Goal: Task Accomplishment & Management: Complete application form

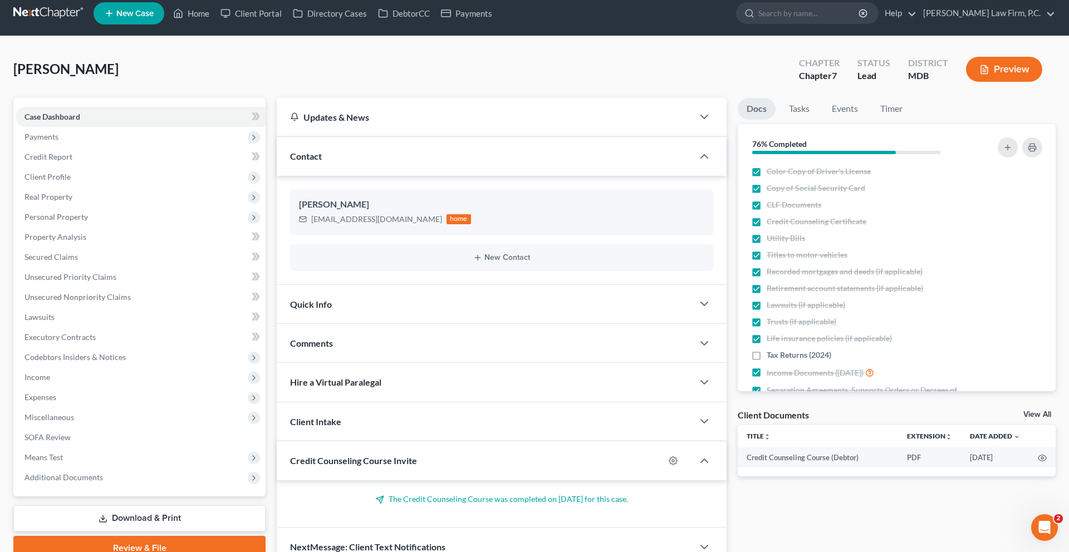
scroll to position [112, 0]
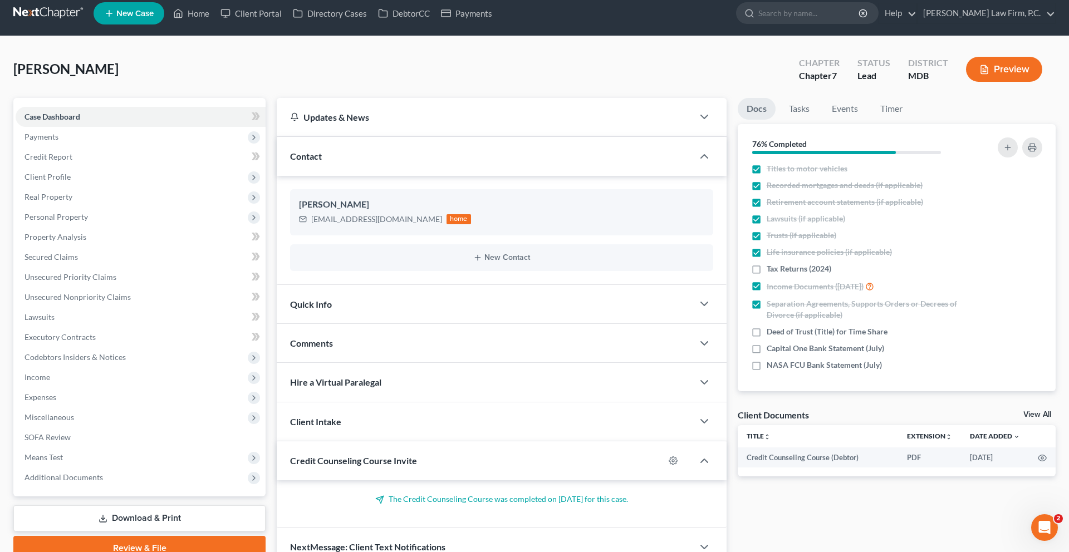
click at [154, 18] on span "New Case" at bounding box center [134, 13] width 37 height 8
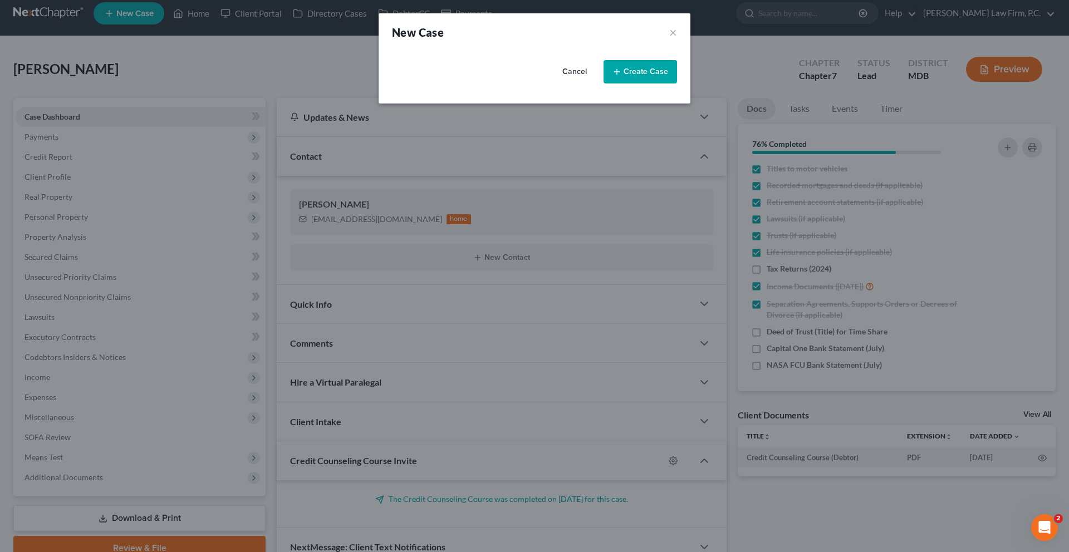
select select "38"
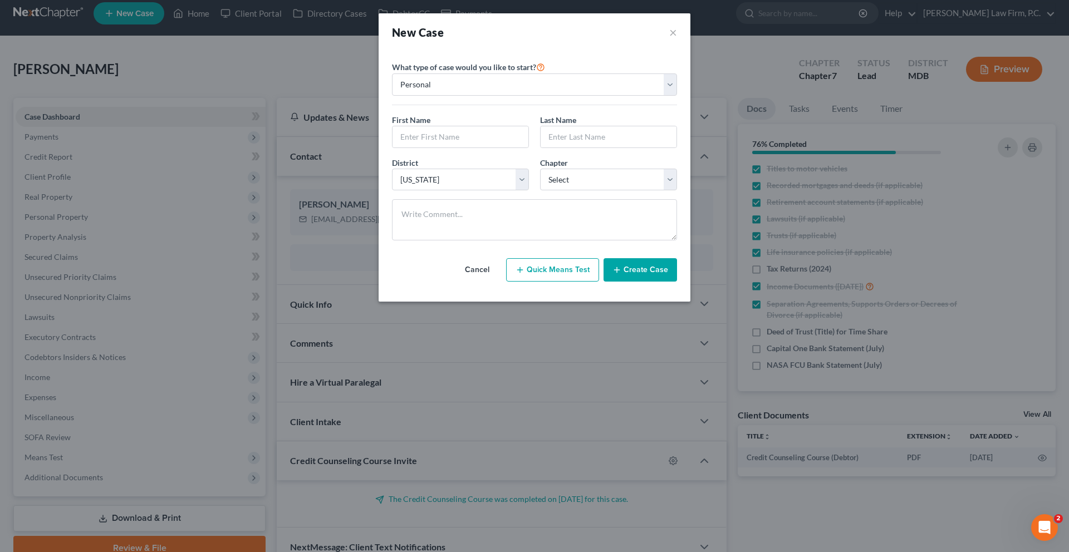
click at [555, 282] on button "Quick Means Test" at bounding box center [552, 269] width 93 height 23
select select "21"
select select "0"
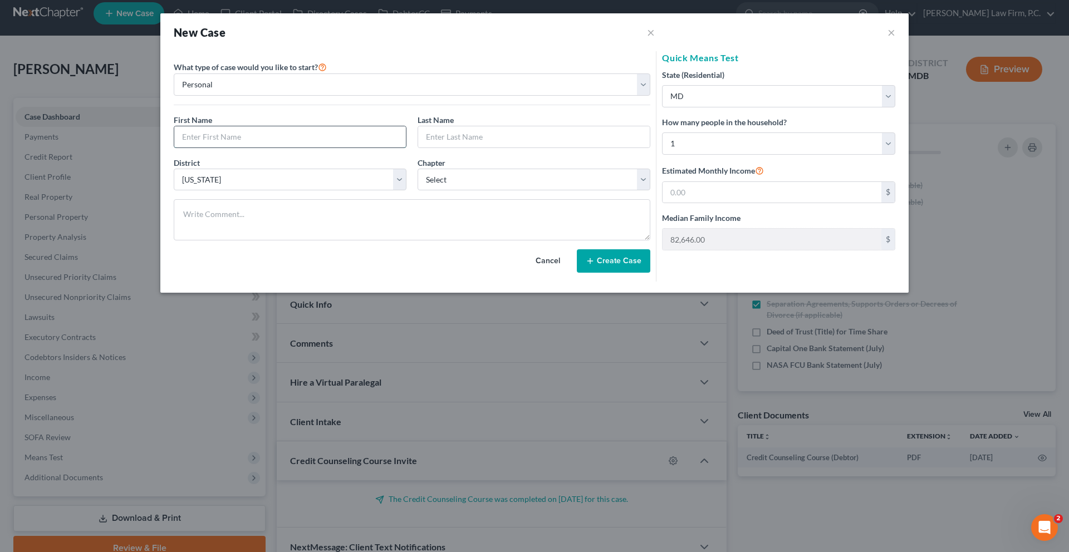
click at [280, 147] on input "text" at bounding box center [290, 136] width 232 height 21
type input "Sierra"
click at [514, 147] on input "text" at bounding box center [534, 136] width 232 height 21
type input "[PERSON_NAME]"
click at [520, 191] on select "Select 7 11 12 13" at bounding box center [533, 180] width 233 height 22
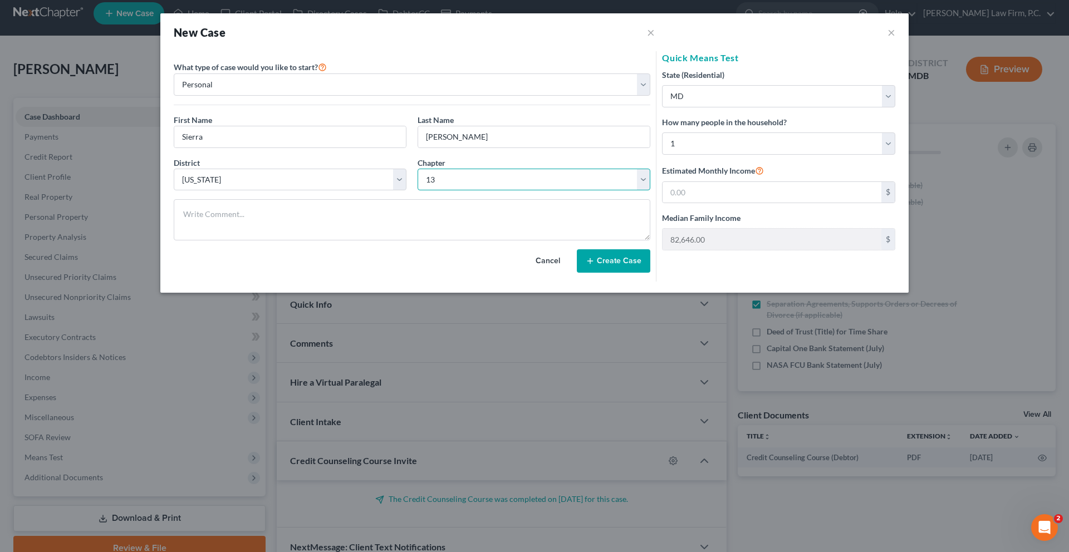
click at [419, 191] on select "Select 7 11 12 13" at bounding box center [533, 180] width 233 height 22
click at [554, 191] on select "Select 7 11 12 13" at bounding box center [533, 180] width 233 height 22
select select "0"
click at [419, 191] on select "Select 7 11 12 13" at bounding box center [533, 180] width 233 height 22
click at [709, 155] on select "Select 1 2 3 4 5 6 7 8 9 10 11 12 13 14 15 16 17 18 19 20" at bounding box center [778, 143] width 233 height 22
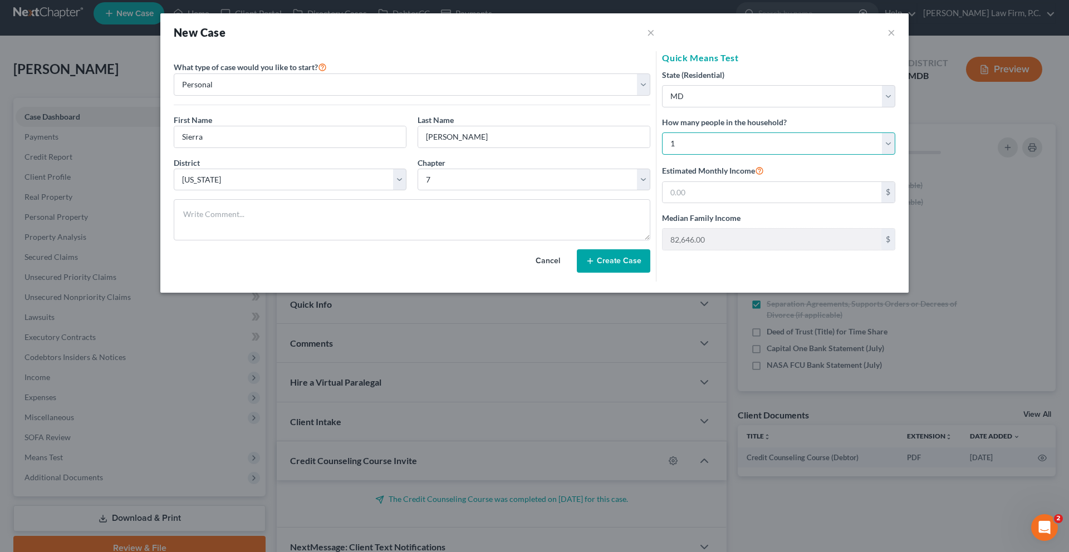
select select "3"
click at [662, 155] on select "Select 1 2 3 4 5 6 7 8 9 10 11 12 13 14 15 16 17 18 19 20" at bounding box center [778, 143] width 233 height 22
type input "154,176.00"
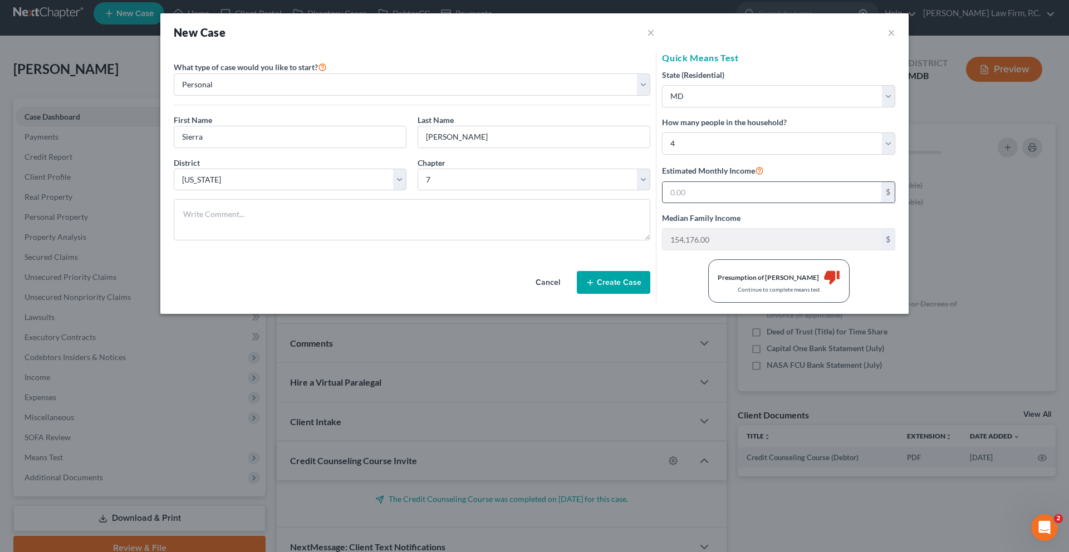
click at [703, 203] on input "text" at bounding box center [771, 192] width 219 height 21
type input "114,000"
click at [307, 191] on select "Select [US_STATE] - [GEOGRAPHIC_DATA] [US_STATE] - [GEOGRAPHIC_DATA][US_STATE] …" at bounding box center [290, 180] width 233 height 22
select select "74"
click at [177, 191] on select "Select [US_STATE] - [GEOGRAPHIC_DATA] [US_STATE] - [GEOGRAPHIC_DATA][US_STATE] …" at bounding box center [290, 180] width 233 height 22
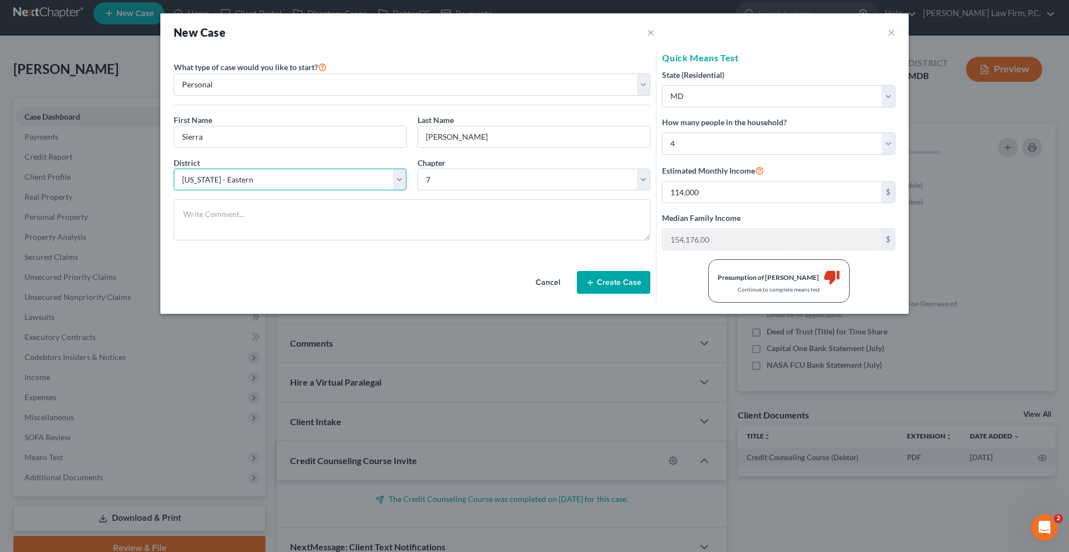
select select "44"
type input "109,852.00"
drag, startPoint x: 714, startPoint y: 245, endPoint x: 629, endPoint y: 242, distance: 84.6
click at [629, 242] on form "Please select case type * Bankruptcy Bankruptcy What type of case would you lik…" at bounding box center [534, 177] width 732 height 252
click at [730, 203] on input "114,000" at bounding box center [771, 192] width 219 height 21
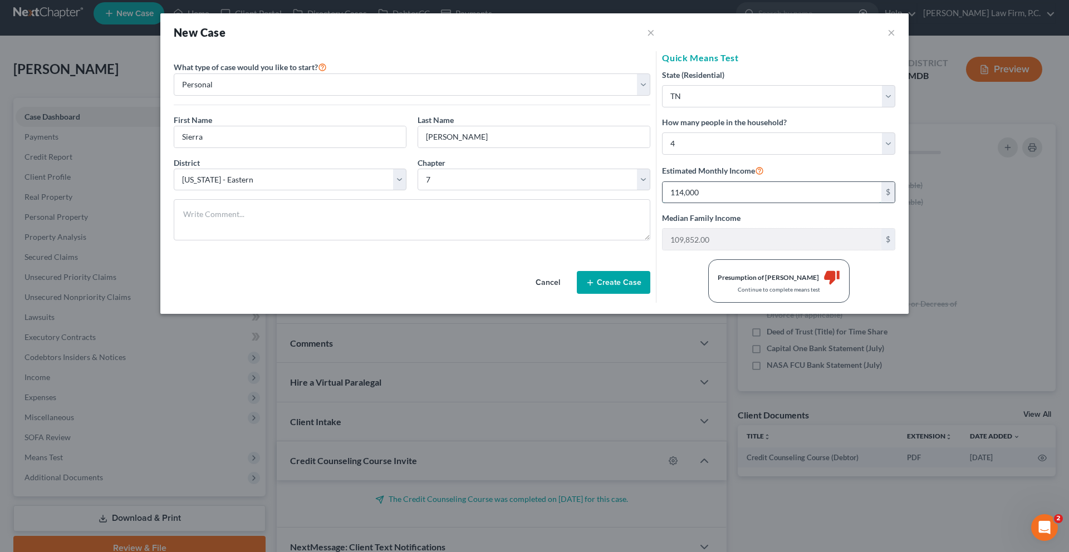
click at [730, 203] on input "114,000" at bounding box center [771, 192] width 219 height 21
type input "1"
click at [527, 294] on button "Cancel" at bounding box center [547, 283] width 49 height 22
